Goal: Check status: Check status

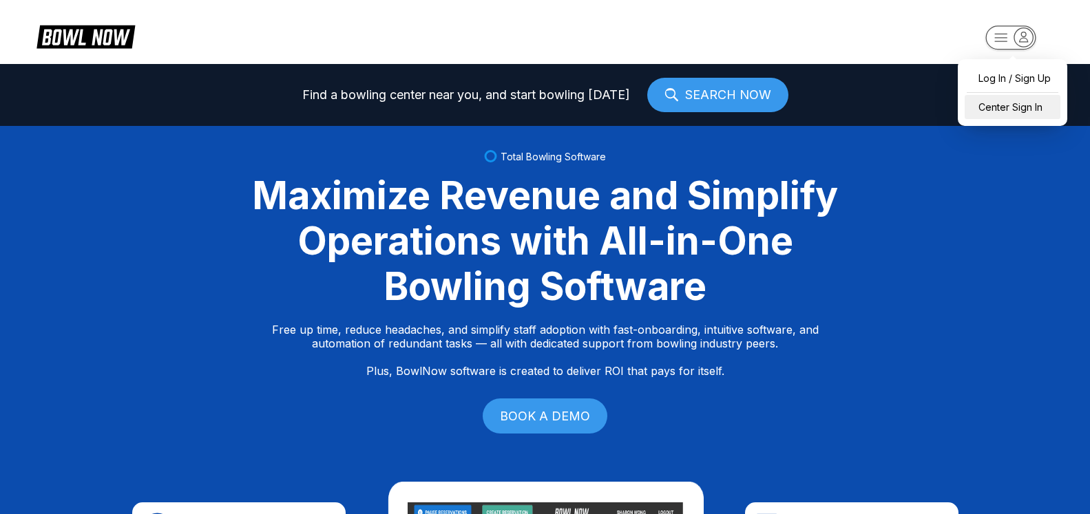
click at [1043, 112] on div "Center Sign In" at bounding box center [1013, 107] width 96 height 24
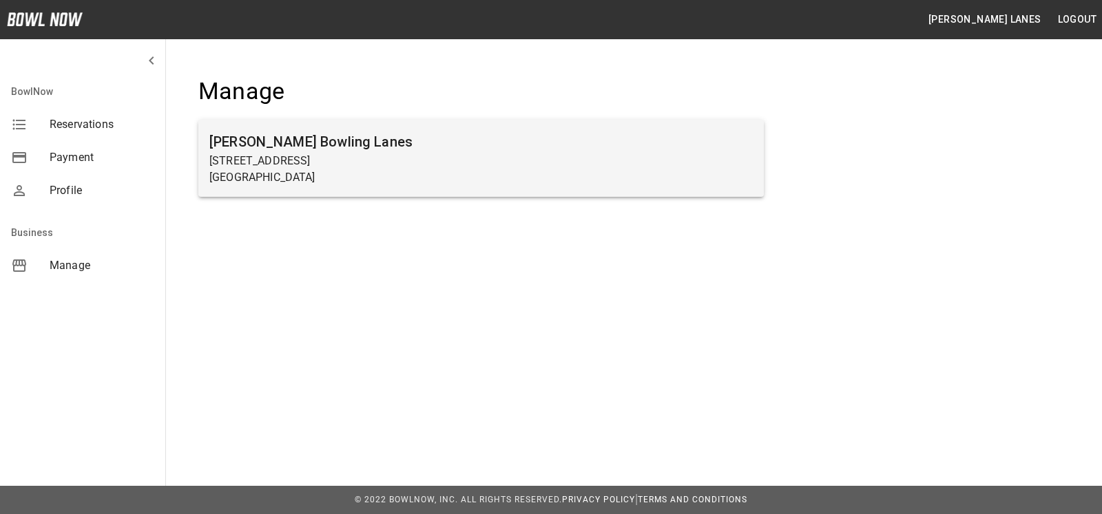
click at [373, 166] on p "7245 Big Beaver Blvd" at bounding box center [480, 161] width 543 height 17
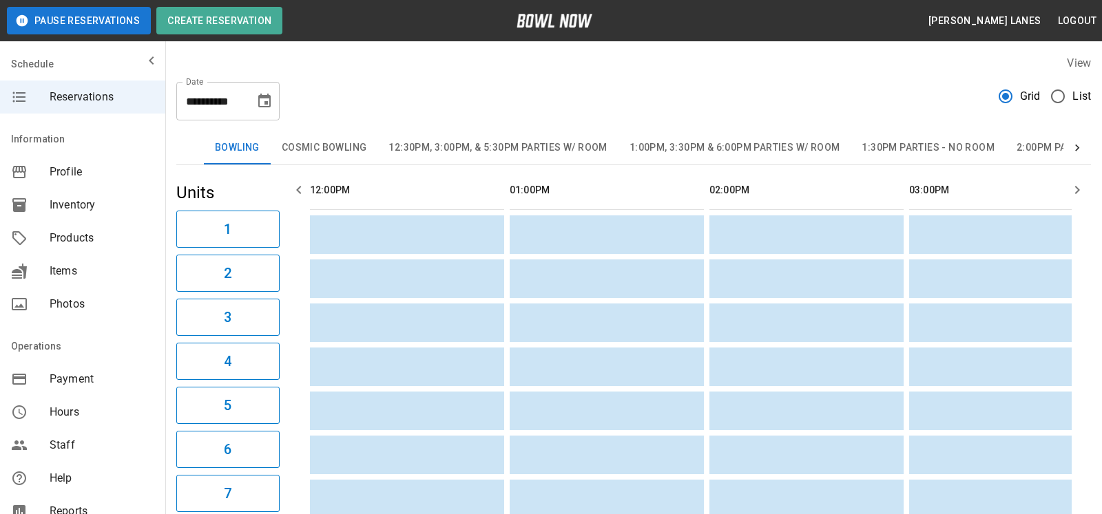
click at [1076, 96] on span "List" at bounding box center [1081, 96] width 19 height 17
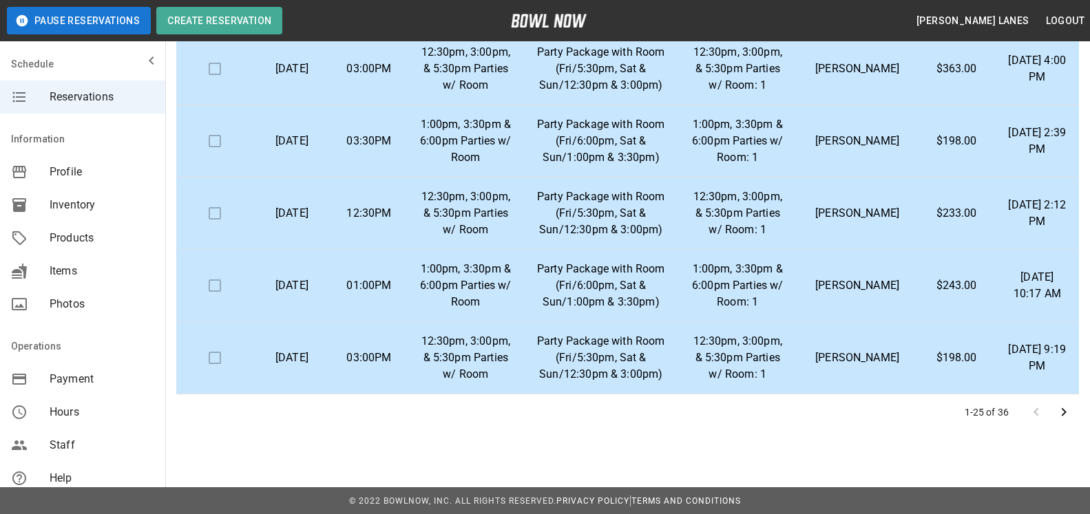
scroll to position [248, 0]
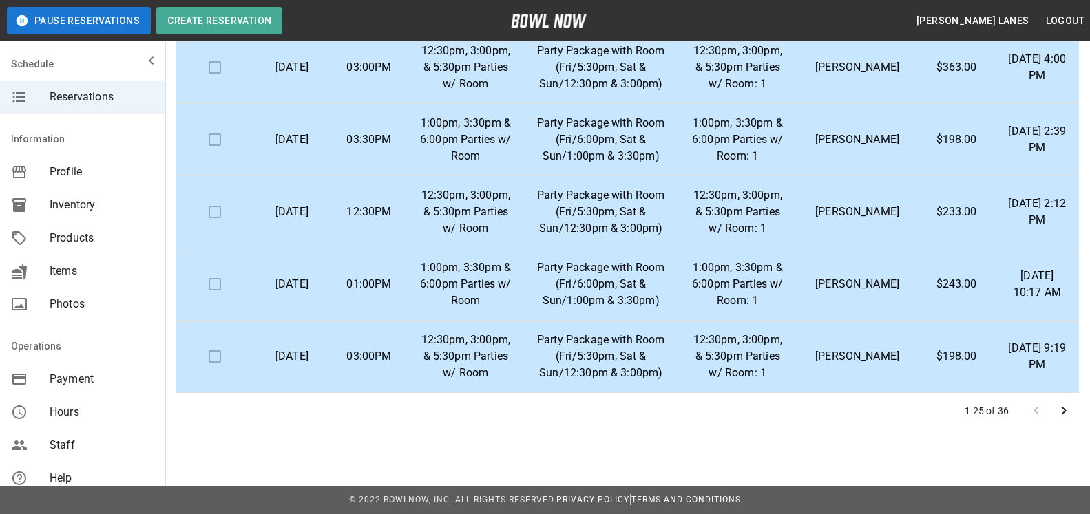
click at [1072, 415] on icon "Go to next page" at bounding box center [1064, 411] width 17 height 17
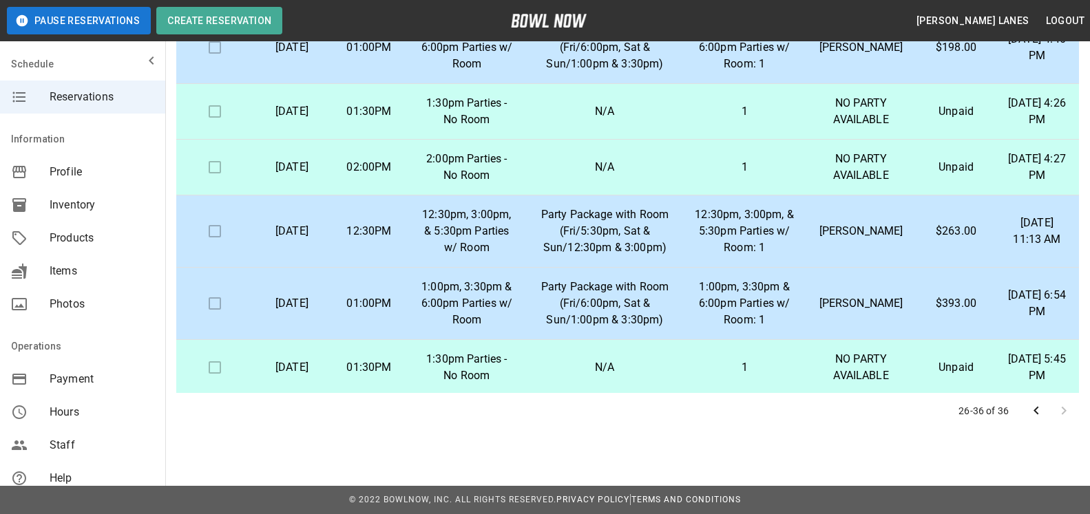
scroll to position [0, 0]
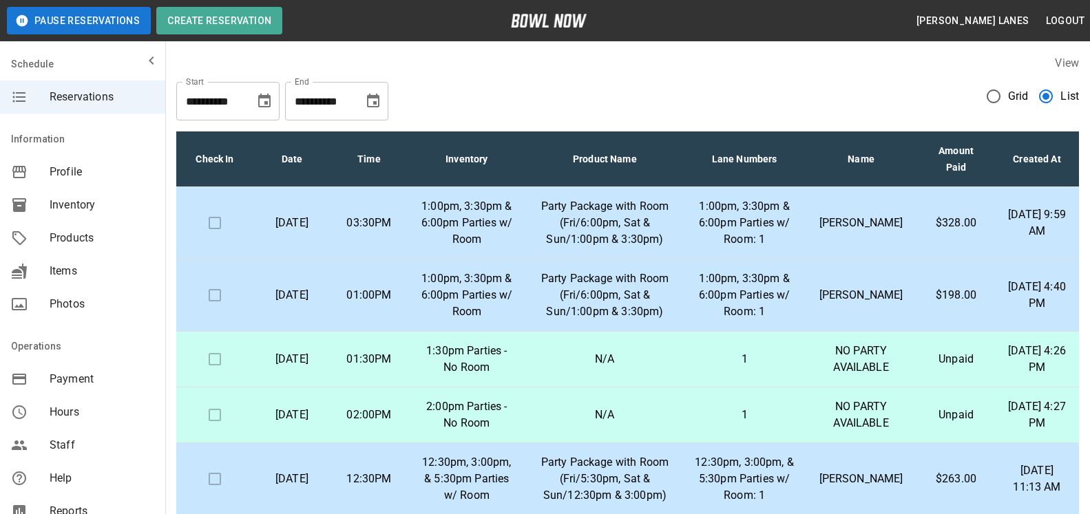
click at [373, 104] on icon "Choose date, selected date is Nov 12, 2025" at bounding box center [373, 101] width 12 height 14
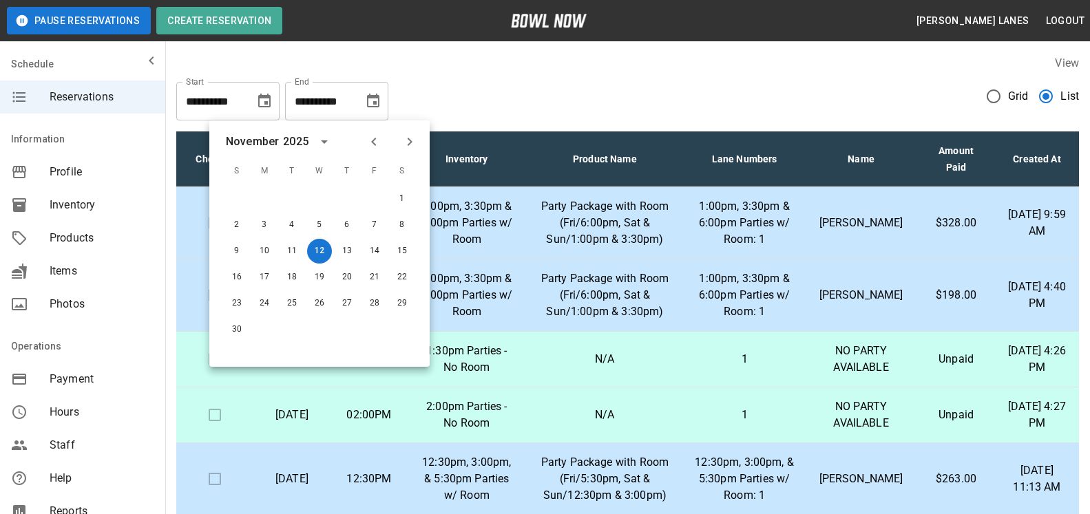
click at [414, 144] on icon "Next month" at bounding box center [409, 142] width 17 height 17
click at [413, 140] on icon "Next month" at bounding box center [409, 142] width 17 height 17
click at [412, 140] on icon "Next month" at bounding box center [409, 142] width 17 height 17
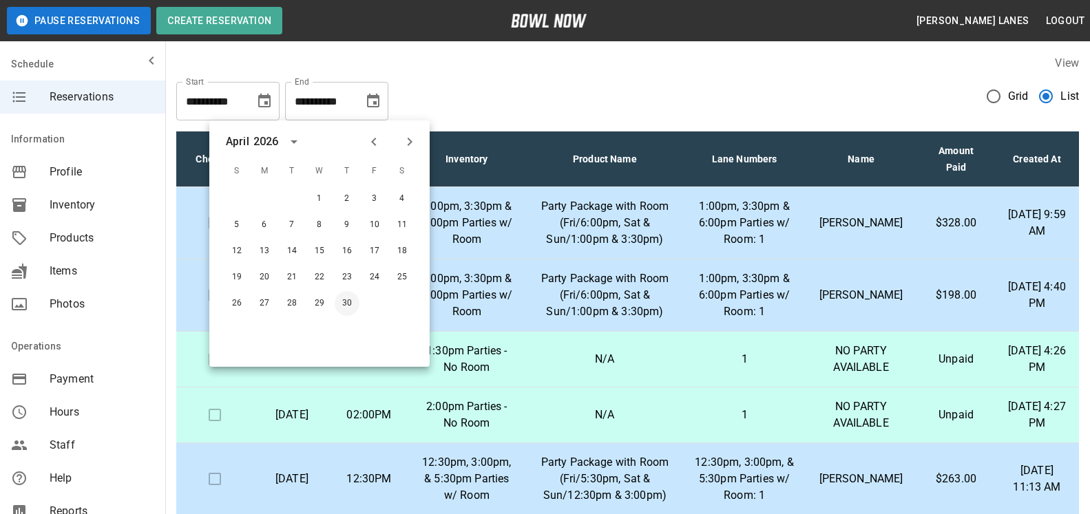
click at [347, 301] on button "30" at bounding box center [347, 303] width 25 height 25
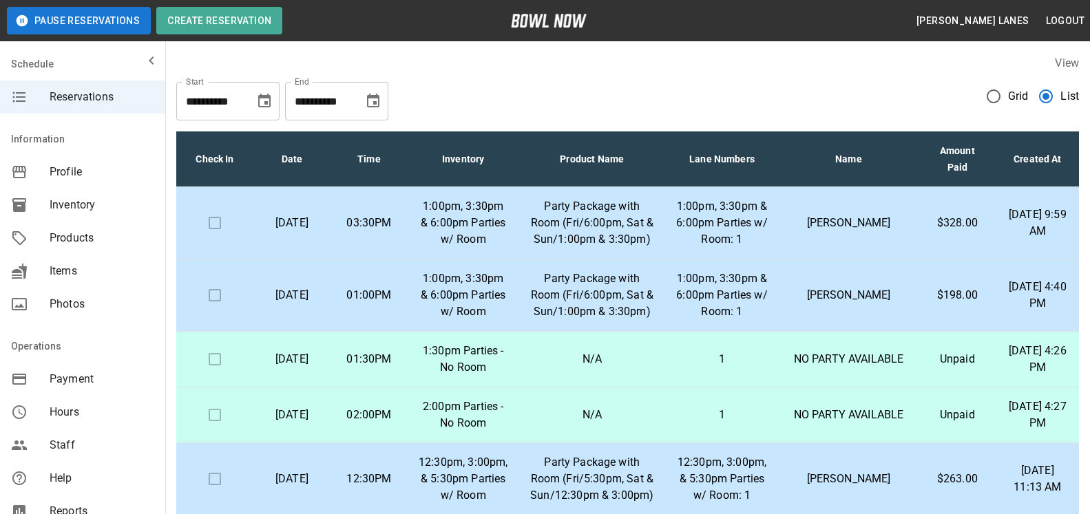
type input "**********"
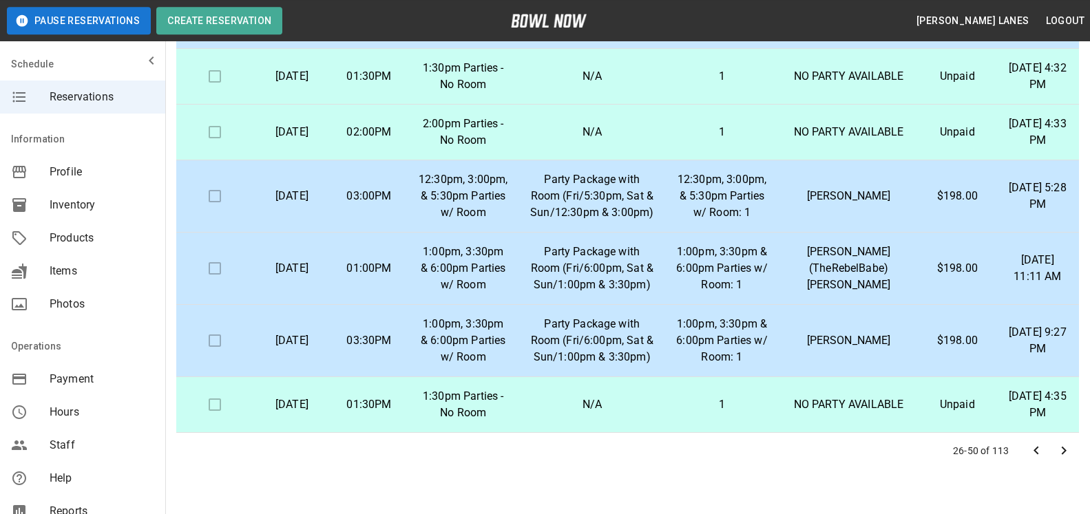
scroll to position [248, 0]
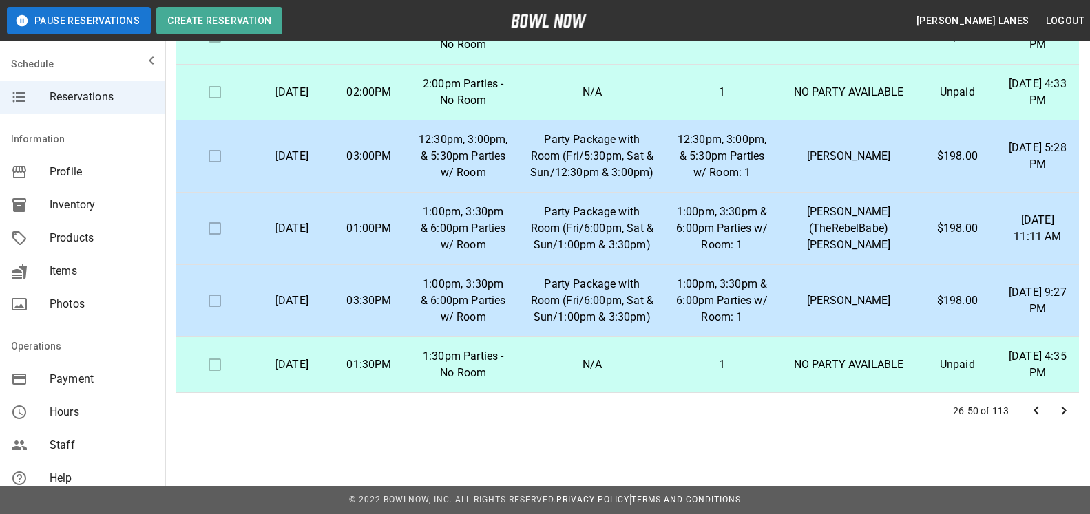
click at [1072, 414] on icon "Go to next page" at bounding box center [1064, 411] width 17 height 17
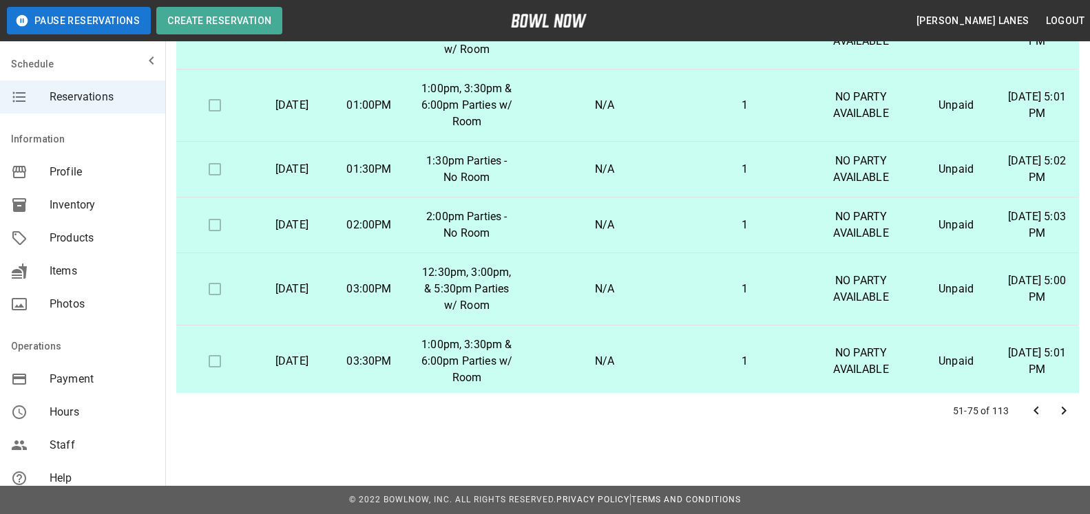
scroll to position [1288, 0]
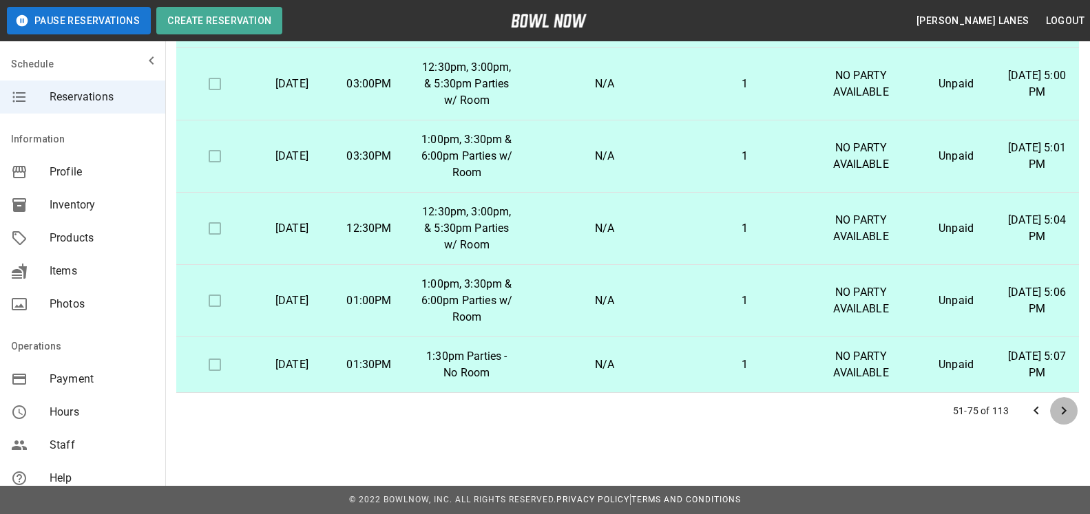
click at [1058, 407] on icon "Go to next page" at bounding box center [1064, 411] width 17 height 17
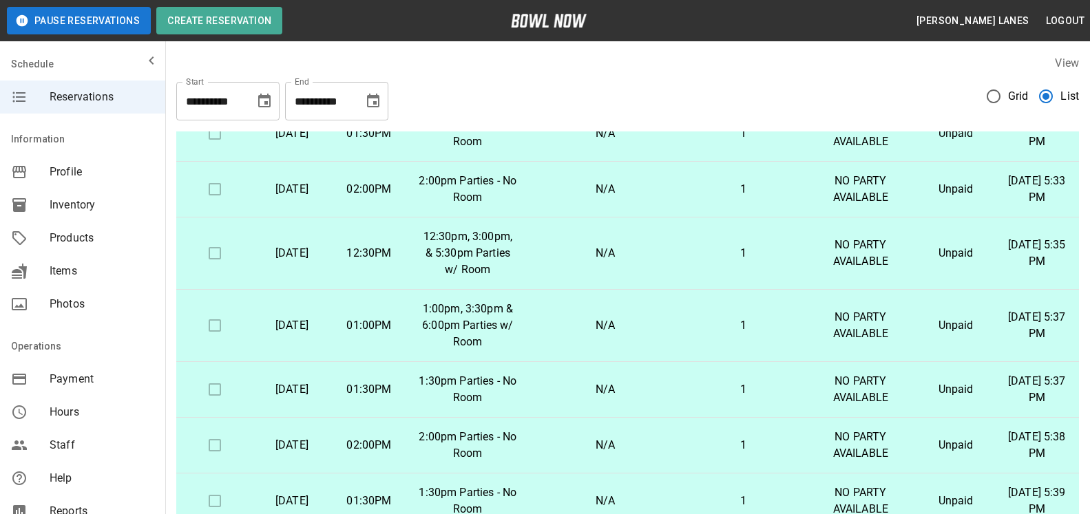
scroll to position [248, 0]
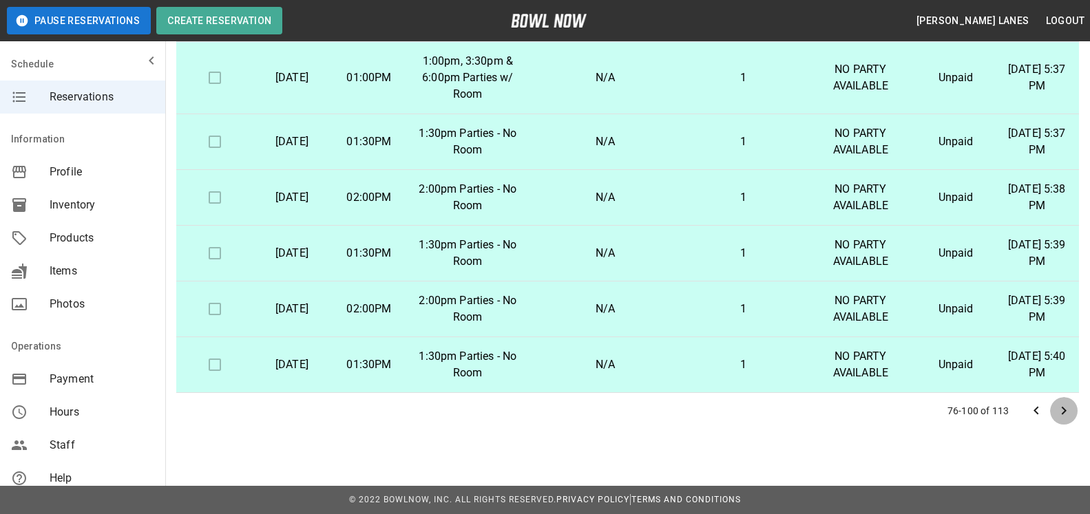
click at [1061, 412] on icon "Go to next page" at bounding box center [1064, 411] width 17 height 17
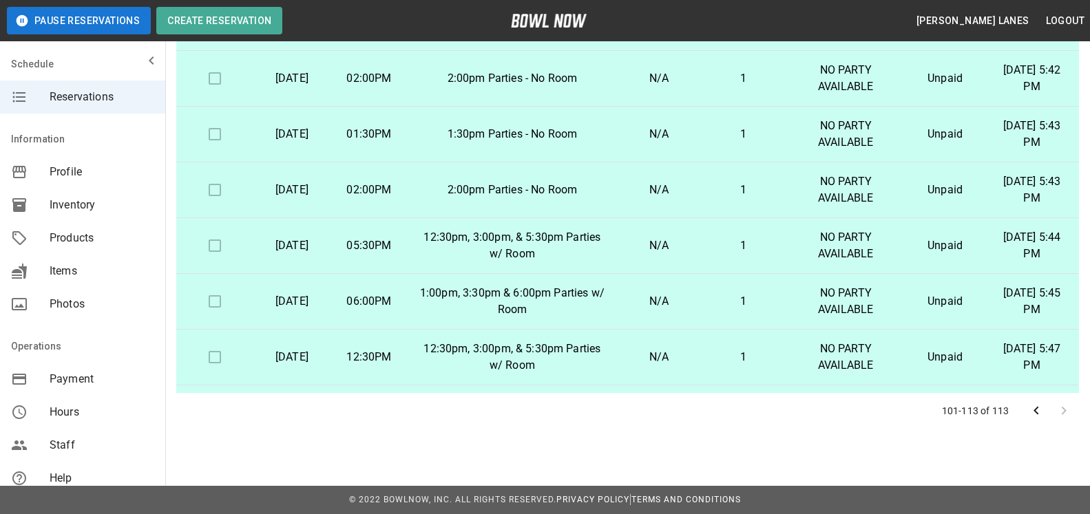
scroll to position [0, 0]
